Goal: Information Seeking & Learning: Learn about a topic

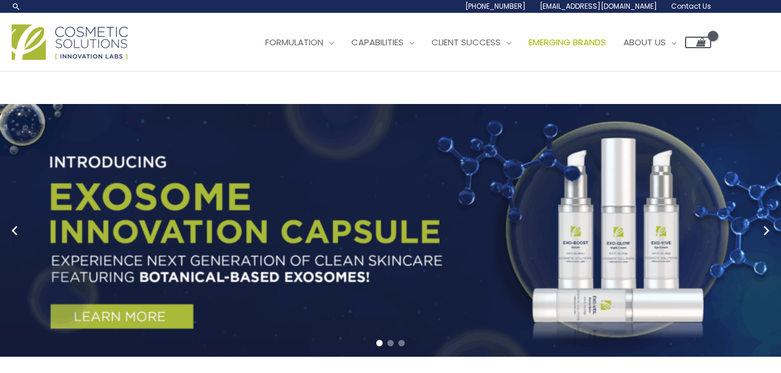
click at [602, 42] on span "Emerging Brands" at bounding box center [566, 42] width 77 height 12
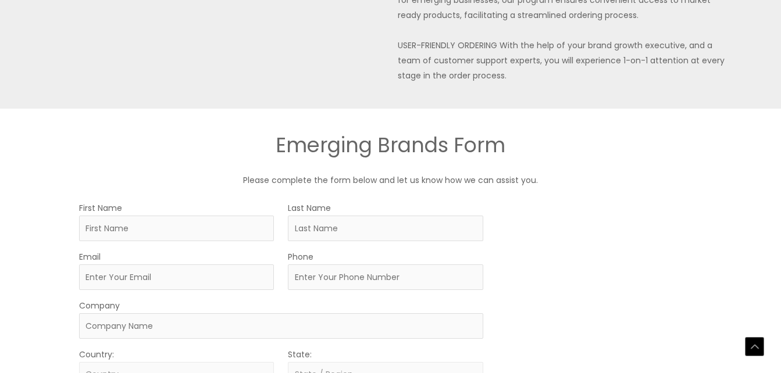
scroll to position [698, 0]
